Goal: Information Seeking & Learning: Check status

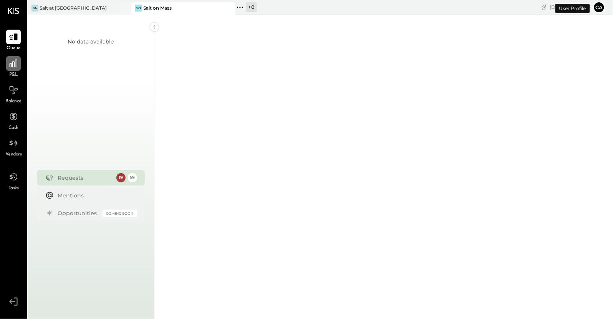
click at [16, 69] on div at bounding box center [13, 63] width 15 height 15
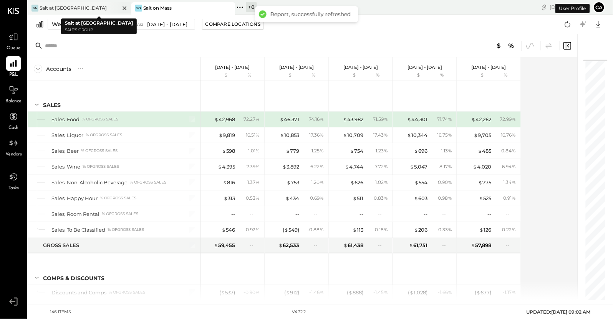
click at [90, 10] on div "Sa Salt at [GEOGRAPHIC_DATA]" at bounding box center [74, 8] width 92 height 7
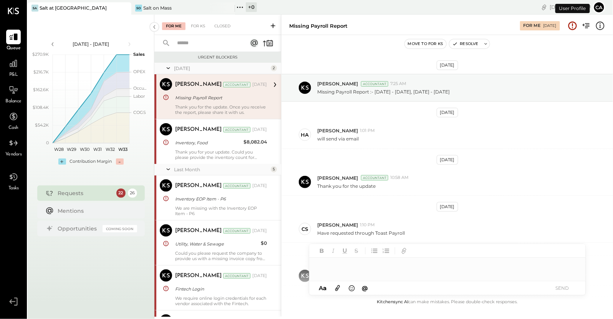
scroll to position [47, 0]
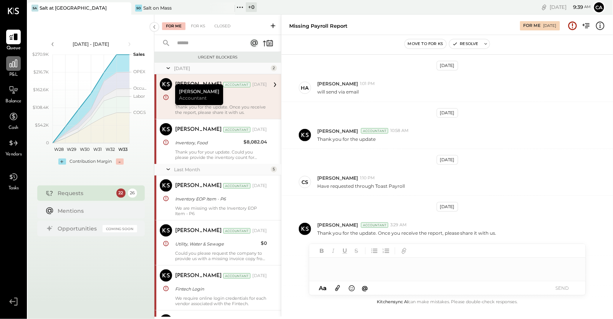
click at [17, 67] on icon at bounding box center [14, 64] width 8 height 8
